Goal: Task Accomplishment & Management: Manage account settings

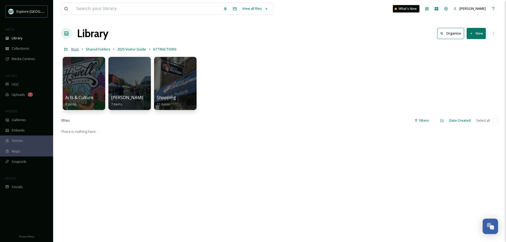
click at [74, 48] on span "Root" at bounding box center [75, 49] width 8 height 5
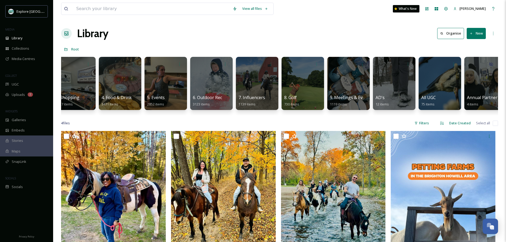
scroll to position [0, 100]
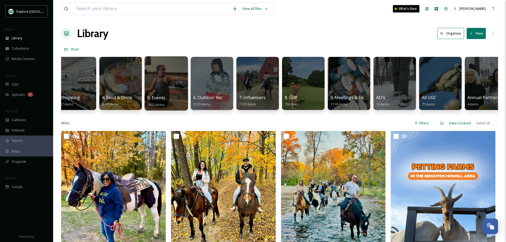
click at [168, 85] on div at bounding box center [165, 83] width 43 height 54
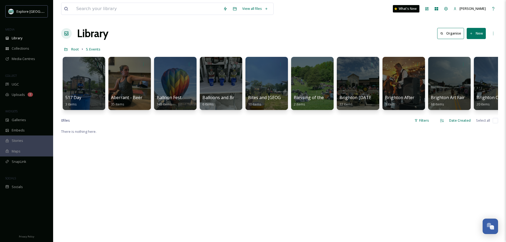
click at [477, 35] on button "New" at bounding box center [476, 33] width 19 height 11
click at [476, 65] on div "Folder" at bounding box center [471, 66] width 30 height 10
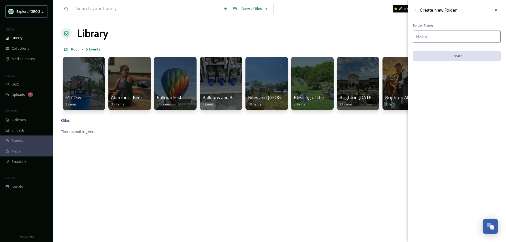
click at [455, 28] on div "Create New Folder Folder Name Create" at bounding box center [457, 33] width 98 height 66
click at [452, 33] on input at bounding box center [457, 37] width 88 height 12
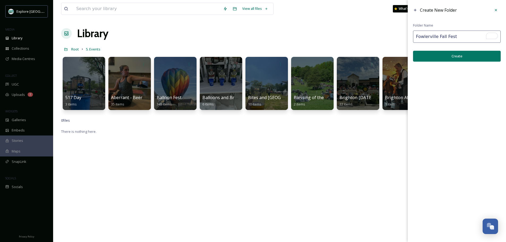
type input "Fowlerville Fall Fest"
click at [456, 59] on button "Create" at bounding box center [457, 56] width 88 height 11
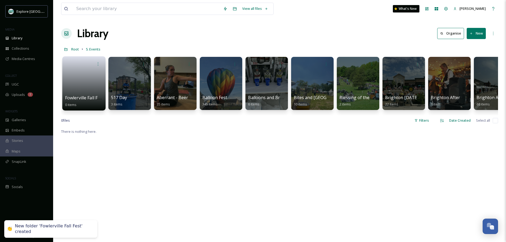
click at [90, 90] on link at bounding box center [84, 82] width 38 height 26
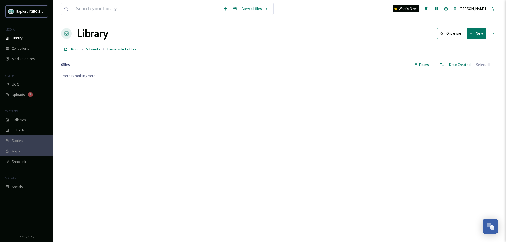
click at [482, 33] on button "New" at bounding box center [476, 33] width 19 height 11
click at [473, 44] on span "File Upload" at bounding box center [474, 45] width 18 height 5
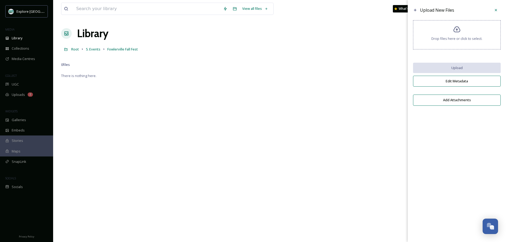
click at [445, 35] on div "Drop files here or click to select." at bounding box center [457, 34] width 88 height 29
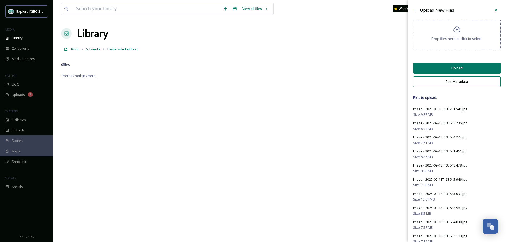
click at [450, 81] on button "Edit Metadata" at bounding box center [457, 81] width 88 height 11
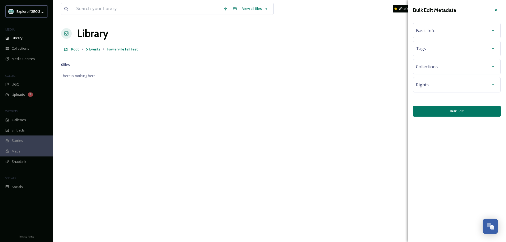
click at [440, 30] on div "Basic Info" at bounding box center [457, 31] width 82 height 10
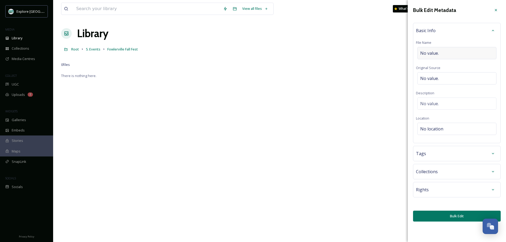
click at [441, 48] on div "No value." at bounding box center [456, 53] width 79 height 12
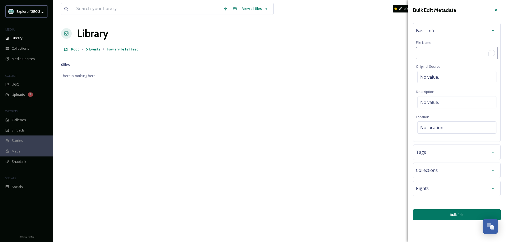
click at [441, 48] on input "To enrich screen reader interactions, please activate Accessibility in Grammarl…" at bounding box center [457, 53] width 82 height 12
type input "Fowlerville Fall Fest 2025"
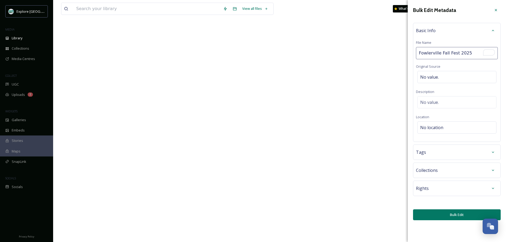
click at [432, 215] on button "Bulk Edit" at bounding box center [457, 214] width 88 height 11
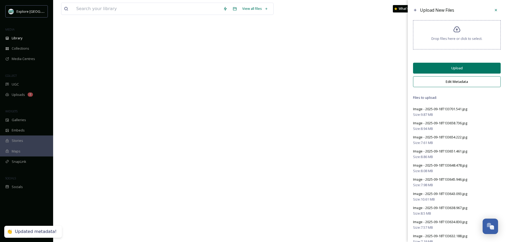
click at [461, 65] on button "Upload" at bounding box center [457, 68] width 88 height 11
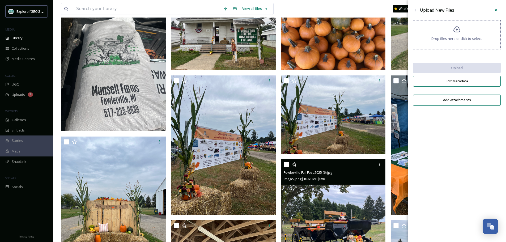
scroll to position [0, 0]
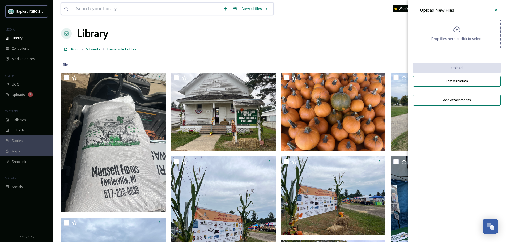
click at [125, 8] on input at bounding box center [147, 9] width 147 height 12
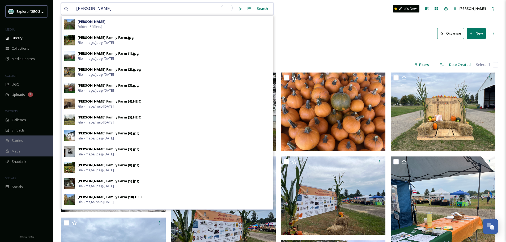
type input "chambers"
click at [110, 25] on div "Chambers Folder - 64 file(s)" at bounding box center [174, 24] width 193 height 10
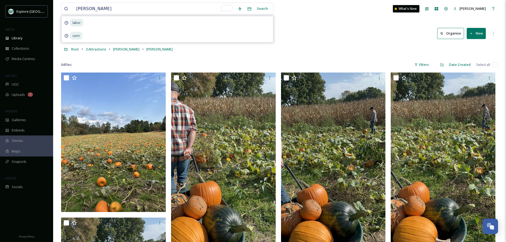
click at [474, 35] on button "New" at bounding box center [476, 33] width 19 height 11
click at [473, 44] on span "File Upload" at bounding box center [474, 45] width 18 height 5
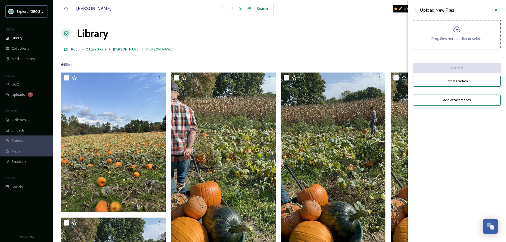
click at [435, 44] on div "Drop files here or click to select." at bounding box center [457, 34] width 88 height 29
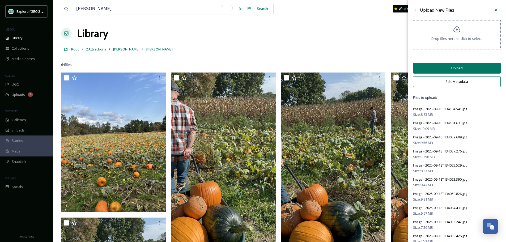
click at [457, 80] on button "Edit Metadata" at bounding box center [457, 81] width 88 height 11
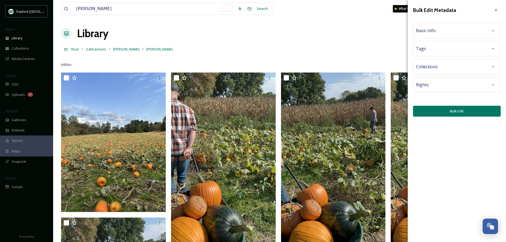
click at [435, 29] on div "Basic Info" at bounding box center [457, 31] width 82 height 10
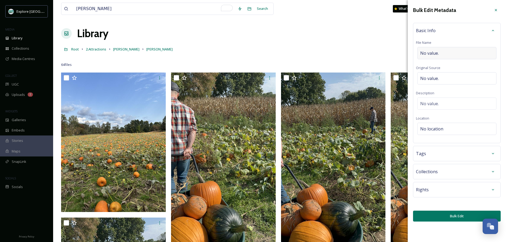
click at [440, 53] on div "No value." at bounding box center [456, 53] width 79 height 12
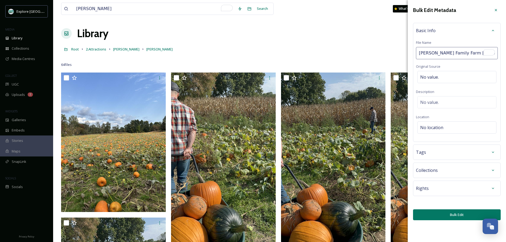
type input "Chambers Family Farm Pinckney Sep 2025"
click at [461, 215] on div "Bulk Edit Metadata Basic Info File Name Chambers Family Farm Pinckney Sep 2025 …" at bounding box center [457, 112] width 98 height 225
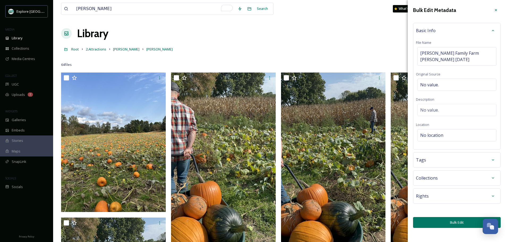
click at [453, 223] on button "Bulk Edit" at bounding box center [457, 222] width 88 height 11
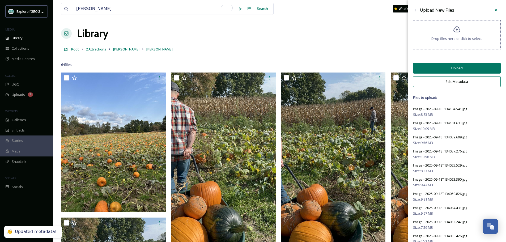
click at [462, 67] on button "Upload" at bounding box center [457, 68] width 88 height 11
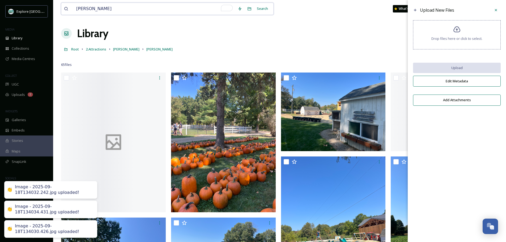
click at [117, 8] on input "chambers" at bounding box center [154, 9] width 161 height 12
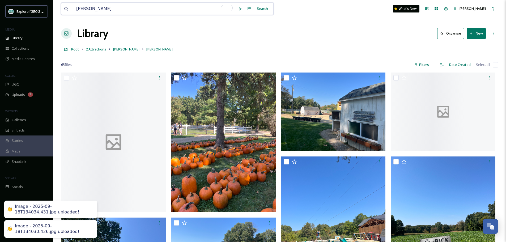
click at [117, 8] on input "chambers" at bounding box center [154, 9] width 161 height 12
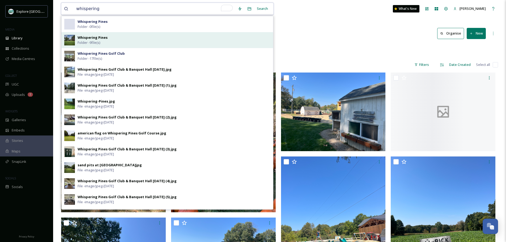
type input "whispering"
click at [111, 39] on div "Whispering Pines Folder - 9 file(s)" at bounding box center [174, 40] width 193 height 10
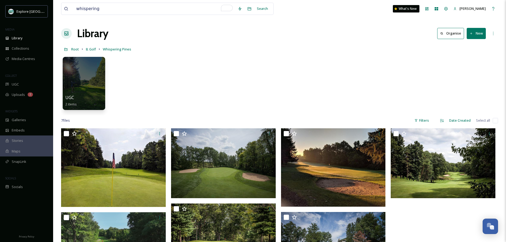
click at [473, 35] on icon at bounding box center [471, 33] width 3 height 3
click at [471, 46] on span "File Upload" at bounding box center [474, 45] width 18 height 5
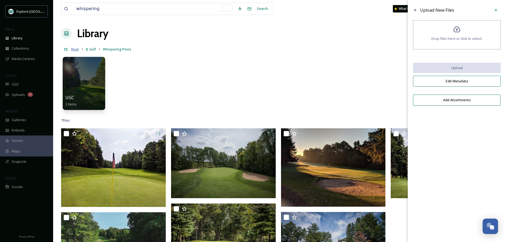
click at [73, 49] on span "Root" at bounding box center [75, 49] width 8 height 5
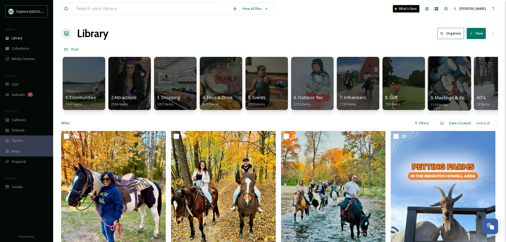
click at [438, 78] on div at bounding box center [449, 83] width 43 height 54
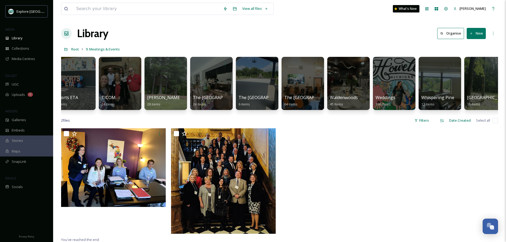
scroll to position [0, 1436]
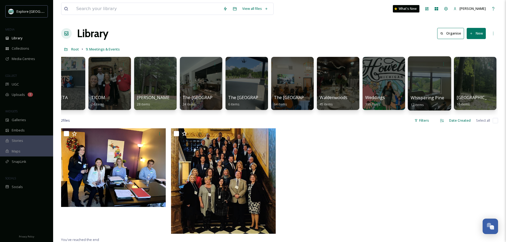
click at [435, 81] on div at bounding box center [429, 83] width 43 height 54
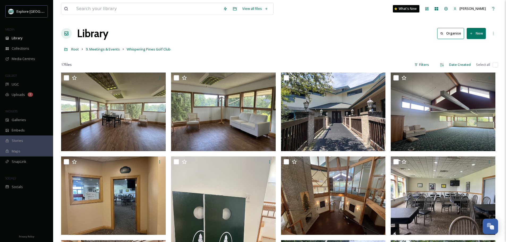
click at [477, 36] on button "New" at bounding box center [476, 33] width 19 height 11
click at [480, 47] on span "File Upload" at bounding box center [474, 45] width 18 height 5
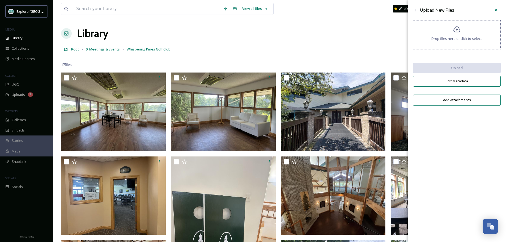
click at [470, 43] on div "Drop files here or click to select." at bounding box center [457, 34] width 88 height 29
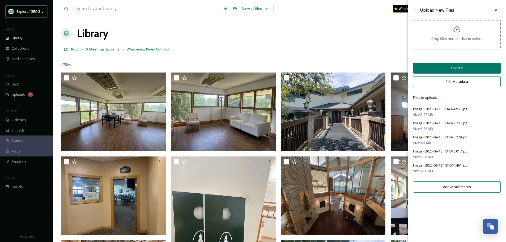
click at [454, 79] on button "Edit Metadata" at bounding box center [457, 81] width 88 height 11
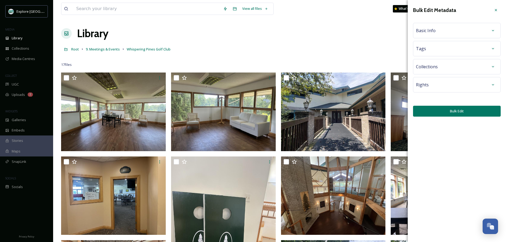
click at [436, 34] on div "Basic Info" at bounding box center [457, 31] width 82 height 10
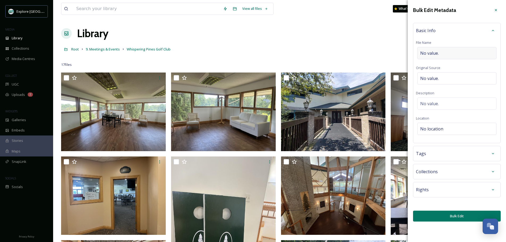
click at [442, 54] on div "No value." at bounding box center [456, 53] width 79 height 12
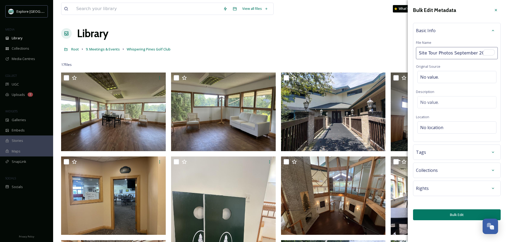
type input "Site Tour Photos September 2025"
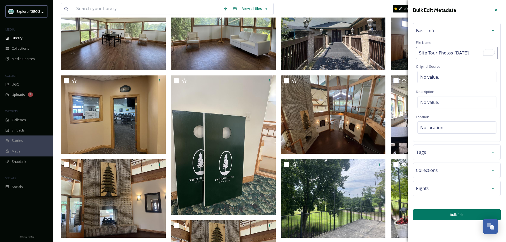
scroll to position [91, 0]
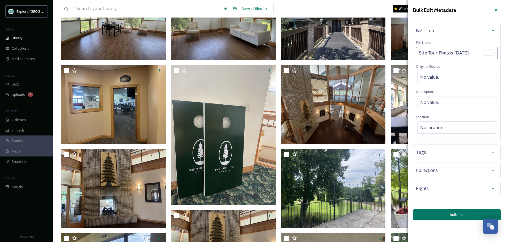
click at [434, 219] on button "Bulk Edit" at bounding box center [457, 214] width 88 height 11
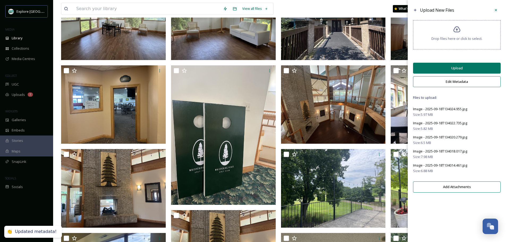
click at [459, 66] on button "Upload" at bounding box center [457, 68] width 88 height 11
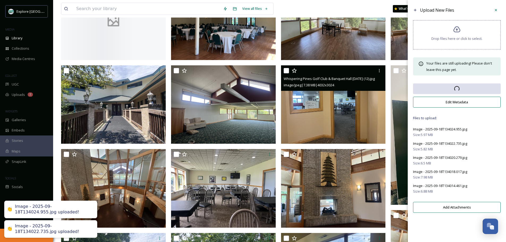
scroll to position [0, 0]
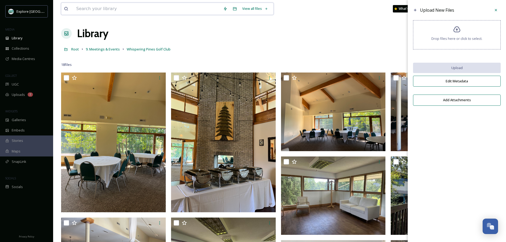
click at [177, 11] on input at bounding box center [147, 9] width 147 height 12
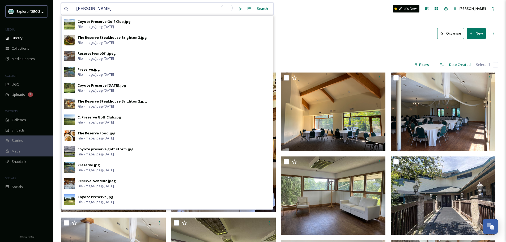
type input "reser"
click at [312, 34] on div "Library Organise New" at bounding box center [279, 33] width 437 height 16
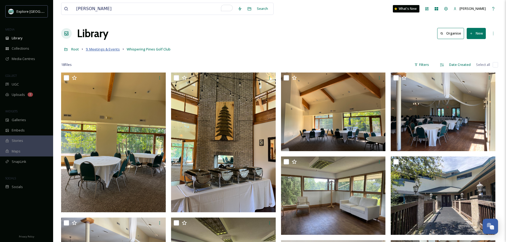
click at [102, 50] on span "9. Meetings & Events" at bounding box center [103, 49] width 34 height 5
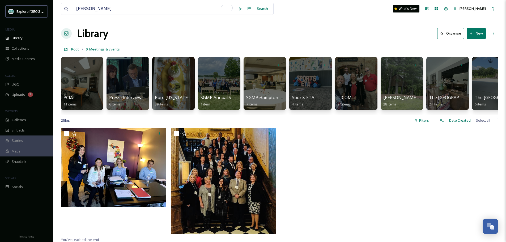
scroll to position [0, 1190]
click at [459, 78] on div at bounding box center [447, 83] width 43 height 54
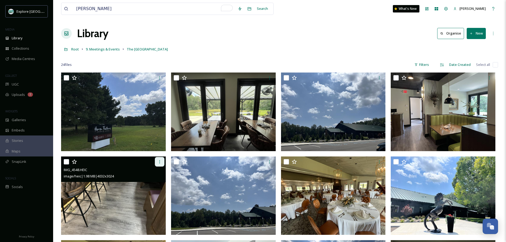
click at [160, 160] on icon at bounding box center [160, 162] width 4 height 4
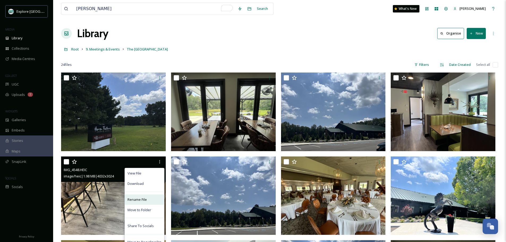
scroll to position [29, 0]
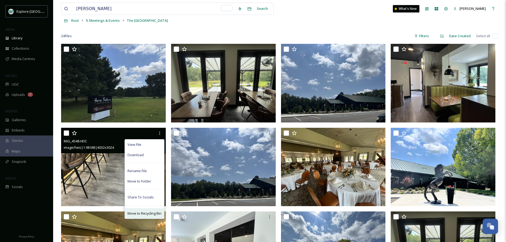
click at [143, 214] on span "Move to Recycling Bin" at bounding box center [144, 213] width 34 height 5
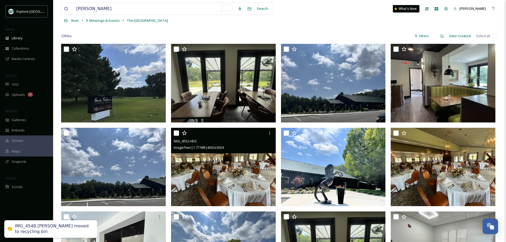
scroll to position [0, 0]
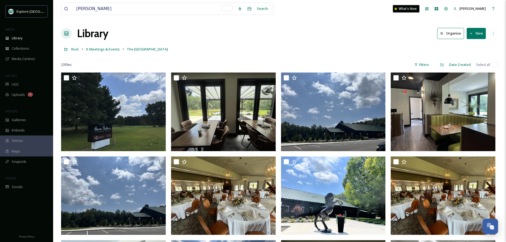
click at [475, 33] on button "New" at bounding box center [476, 33] width 19 height 11
click at [473, 44] on span "File Upload" at bounding box center [474, 45] width 18 height 5
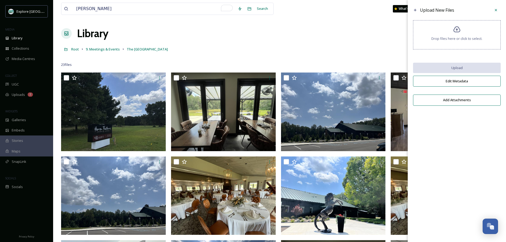
click at [454, 44] on div "Drop files here or click to select." at bounding box center [457, 34] width 88 height 29
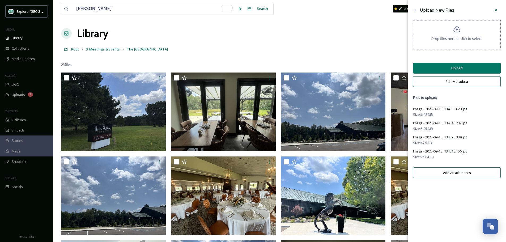
click at [453, 82] on button "Edit Metadata" at bounding box center [457, 81] width 88 height 11
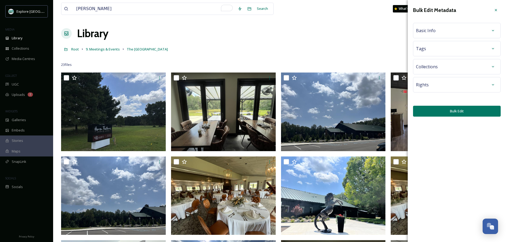
click at [441, 38] on div "Basic Info" at bounding box center [457, 30] width 88 height 15
click at [440, 36] on div "Basic Info" at bounding box center [457, 30] width 88 height 15
click at [437, 19] on div "Bulk Edit Metadata Basic Info Tags Collections Rights Bulk Edit" at bounding box center [457, 61] width 98 height 122
click at [437, 28] on div "Basic Info" at bounding box center [457, 31] width 82 height 10
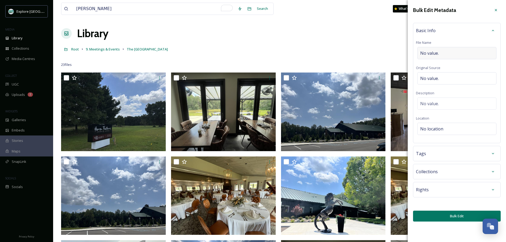
click at [438, 56] on span "No value." at bounding box center [429, 53] width 19 height 6
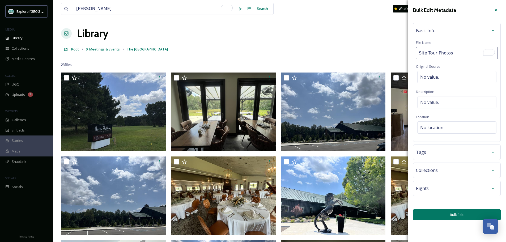
click at [419, 53] on input "Site Tour Photos" at bounding box center [457, 53] width 82 height 12
click at [475, 52] on input "The Reserve Site Tour Photos" at bounding box center [457, 53] width 82 height 12
type input "The Reserve Site Tour Photos Sep 2025"
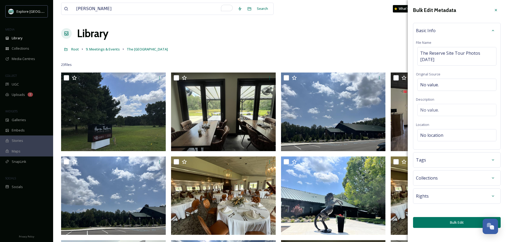
click at [442, 220] on button "Bulk Edit" at bounding box center [457, 222] width 88 height 11
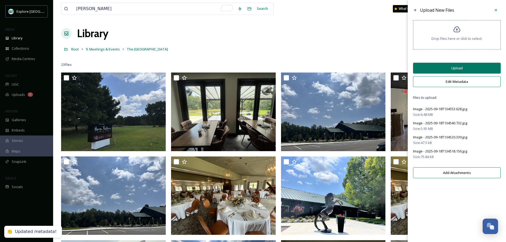
click at [449, 68] on button "Upload" at bounding box center [457, 68] width 88 height 11
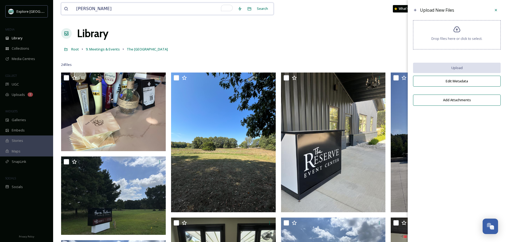
click at [128, 8] on input "reser" at bounding box center [154, 9] width 161 height 12
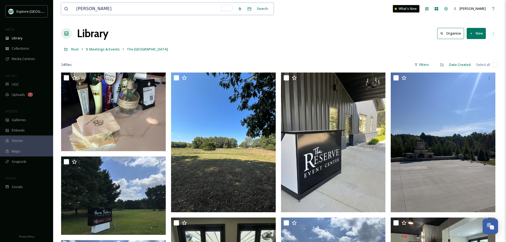
click at [128, 8] on input "reser" at bounding box center [154, 9] width 161 height 12
click at [75, 50] on span "Root" at bounding box center [75, 49] width 8 height 5
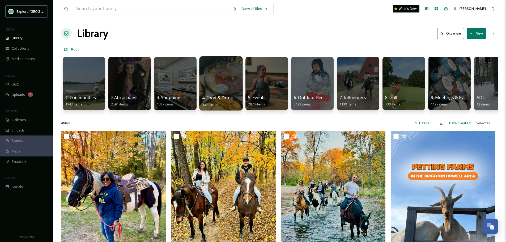
click at [227, 83] on div at bounding box center [220, 83] width 43 height 54
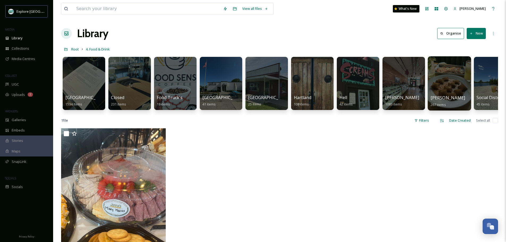
click at [443, 86] on div at bounding box center [449, 83] width 43 height 54
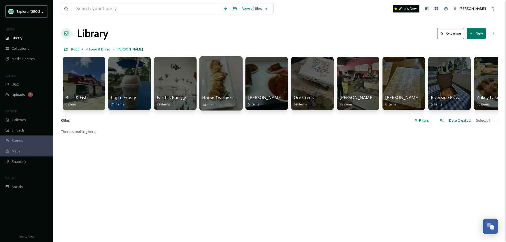
click at [230, 102] on div "Horse Feathers Kitchen & Cocktails 34 items" at bounding box center [221, 101] width 38 height 13
click at [215, 92] on div at bounding box center [220, 83] width 43 height 54
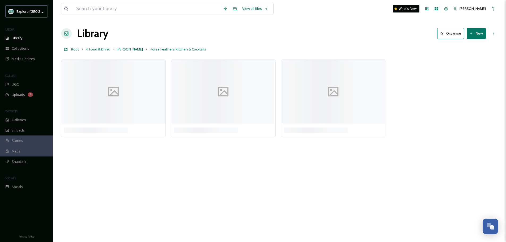
click at [478, 33] on button "New" at bounding box center [476, 33] width 19 height 11
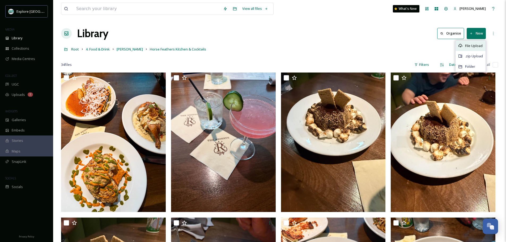
click at [470, 44] on span "File Upload" at bounding box center [474, 45] width 18 height 5
click at [403, 40] on div "Library Organise New" at bounding box center [279, 33] width 437 height 16
click at [473, 36] on button "New" at bounding box center [476, 33] width 19 height 11
click at [471, 45] on span "File Upload" at bounding box center [474, 45] width 18 height 5
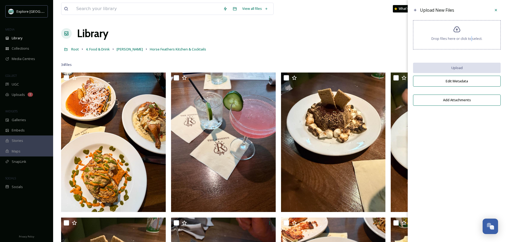
click at [471, 46] on div "Drop files here or click to select." at bounding box center [457, 34] width 88 height 29
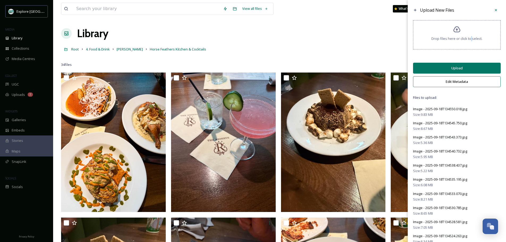
click at [452, 78] on button "Edit Metadata" at bounding box center [457, 81] width 88 height 11
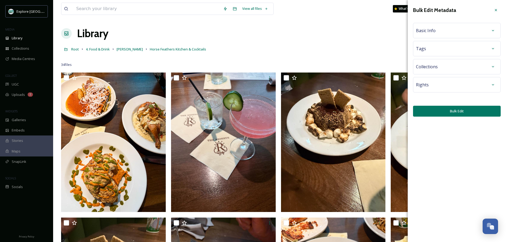
click at [442, 37] on div "Basic Info" at bounding box center [457, 30] width 88 height 15
click at [437, 29] on div "Basic Info" at bounding box center [457, 31] width 82 height 10
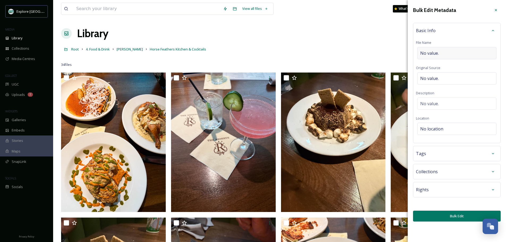
click at [437, 53] on span "No value." at bounding box center [429, 53] width 19 height 6
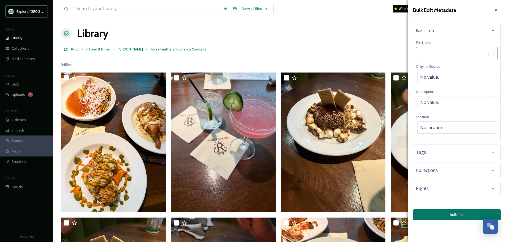
click at [437, 53] on input "To enrich screen reader interactions, please activate Accessibility in Grammarl…" at bounding box center [457, 53] width 82 height 12
type input "Horse Feathers Site Tour Photos Se[ 22"
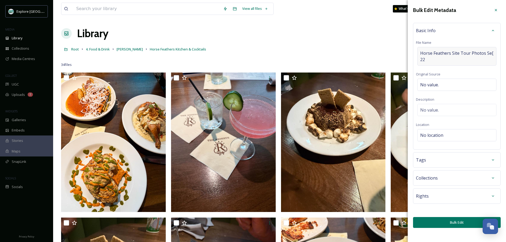
click at [437, 54] on span "Horse Feathers Site Tour Photos Se[ 22" at bounding box center [456, 56] width 73 height 13
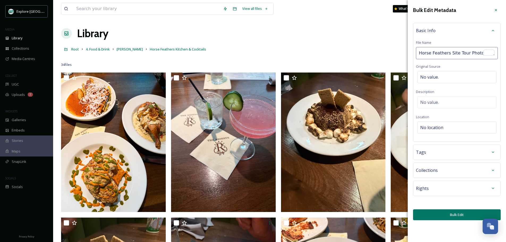
click at [439, 54] on input "Horse Feathers Site Tour Photos Se[ 22" at bounding box center [457, 53] width 82 height 12
drag, startPoint x: 439, startPoint y: 54, endPoint x: 510, endPoint y: 60, distance: 70.7
click at [470, 53] on input "Horse Feathers Site Tour Photos Se[ 22" at bounding box center [457, 53] width 82 height 12
type input "Horse Feathers Site Tour Photos [DATE]-"
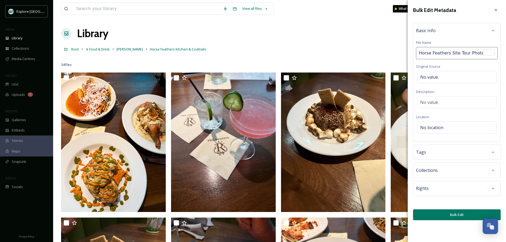
scroll to position [0, 1]
type input "Horse Feathers Site Tour Photos Sep 2-025"
click at [454, 213] on div "Bulk Edit Metadata Basic Info File Name Horse Feathers Site Tour Photos Sep 2-0…" at bounding box center [457, 112] width 98 height 225
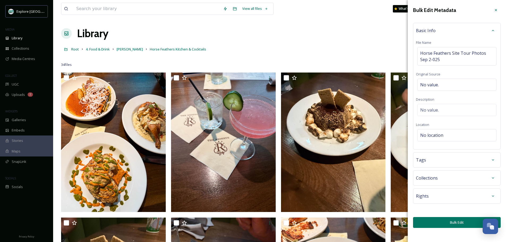
click at [442, 223] on button "Bulk Edit" at bounding box center [457, 222] width 88 height 11
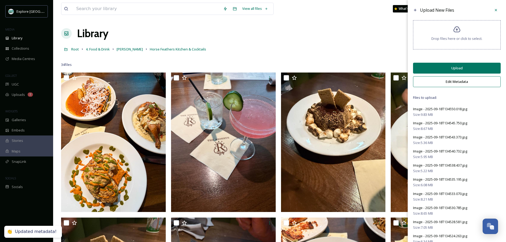
click at [467, 68] on button "Upload" at bounding box center [457, 68] width 88 height 11
